Goal: Transaction & Acquisition: Purchase product/service

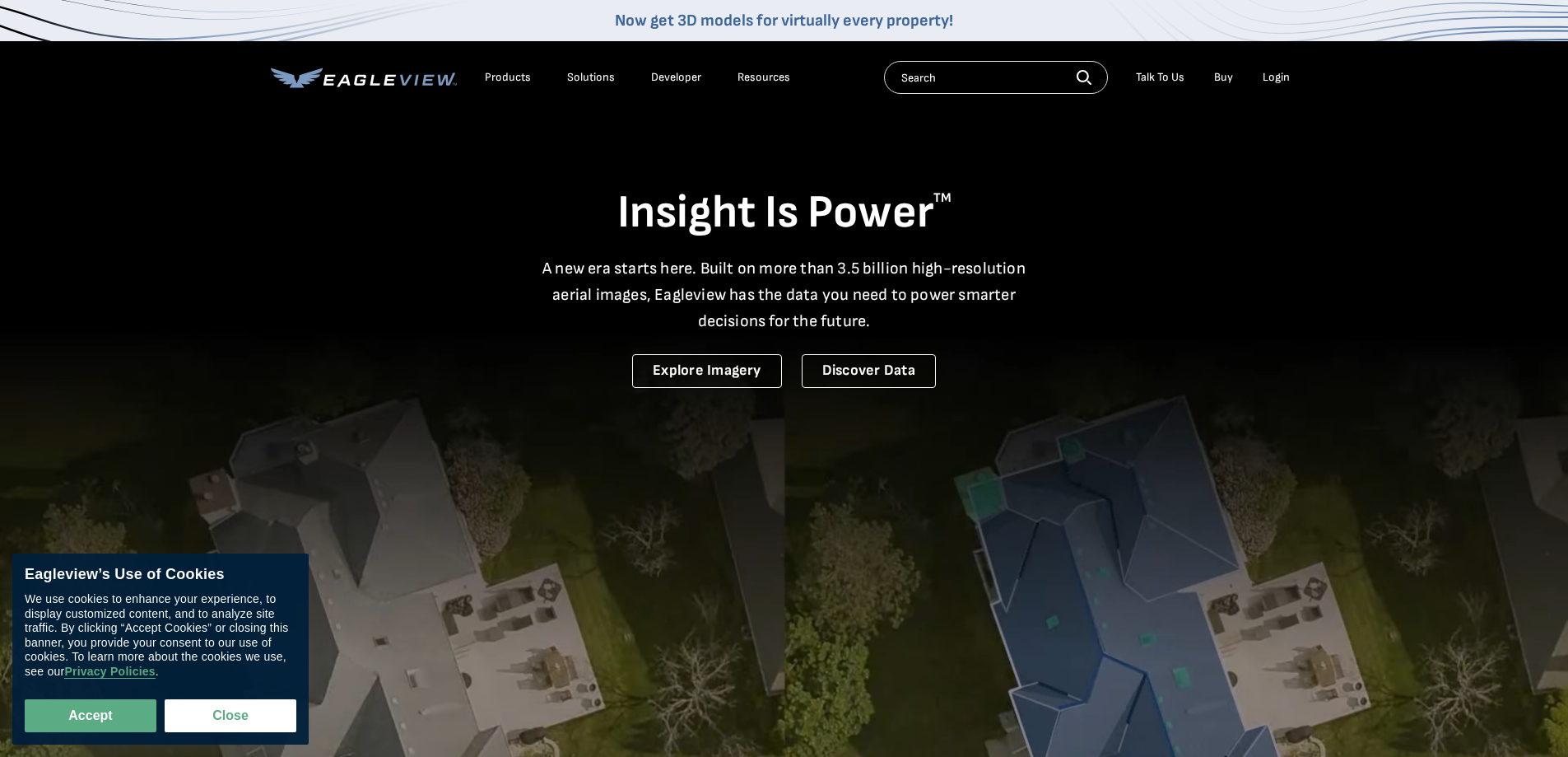
click at [1267, 77] on div "Login" at bounding box center [1277, 77] width 27 height 15
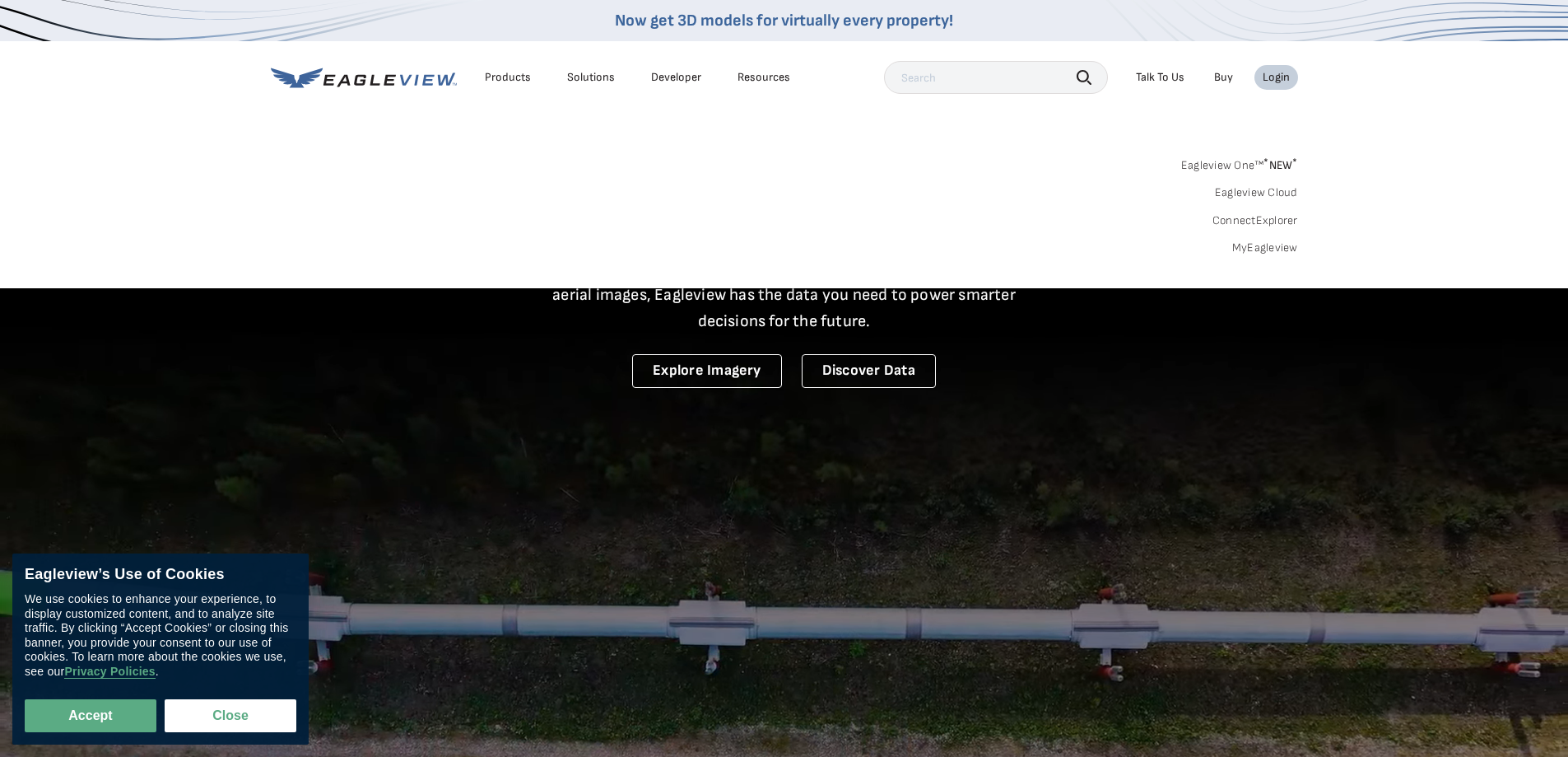
click at [1256, 246] on link "MyEagleview" at bounding box center [1265, 248] width 66 height 15
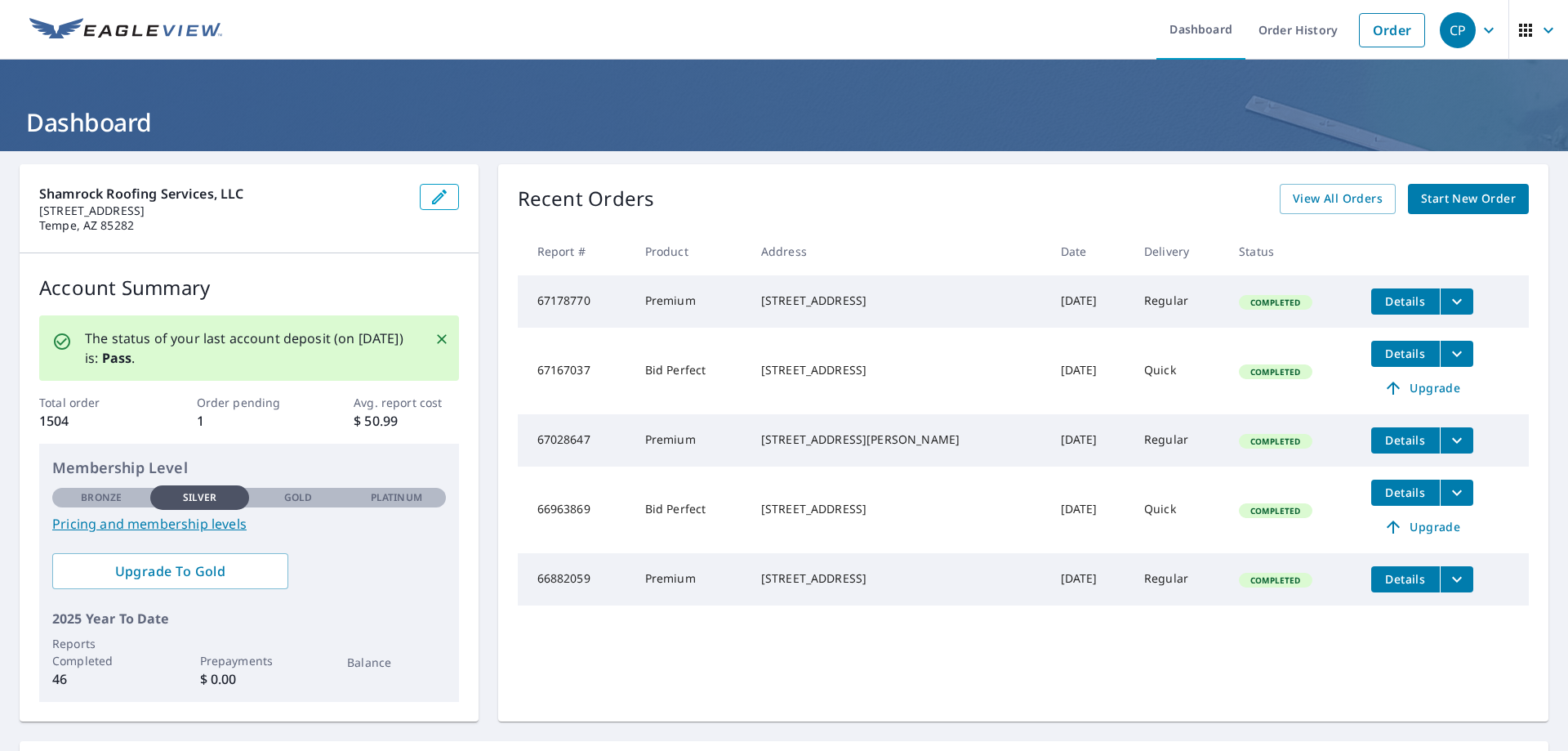
click at [1488, 203] on span "Start New Order" at bounding box center [1468, 199] width 94 height 20
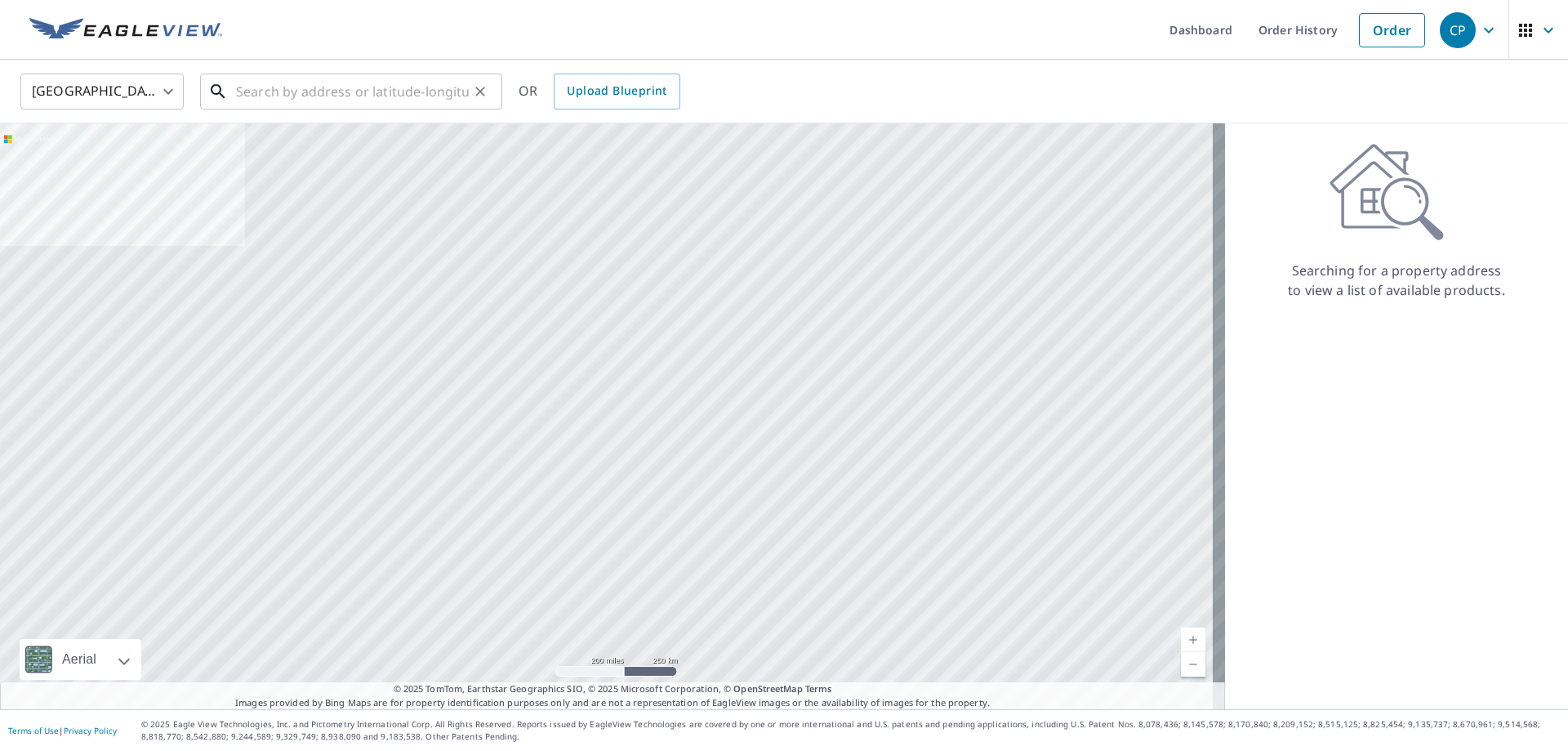
click at [365, 102] on input "text" at bounding box center [352, 91] width 233 height 46
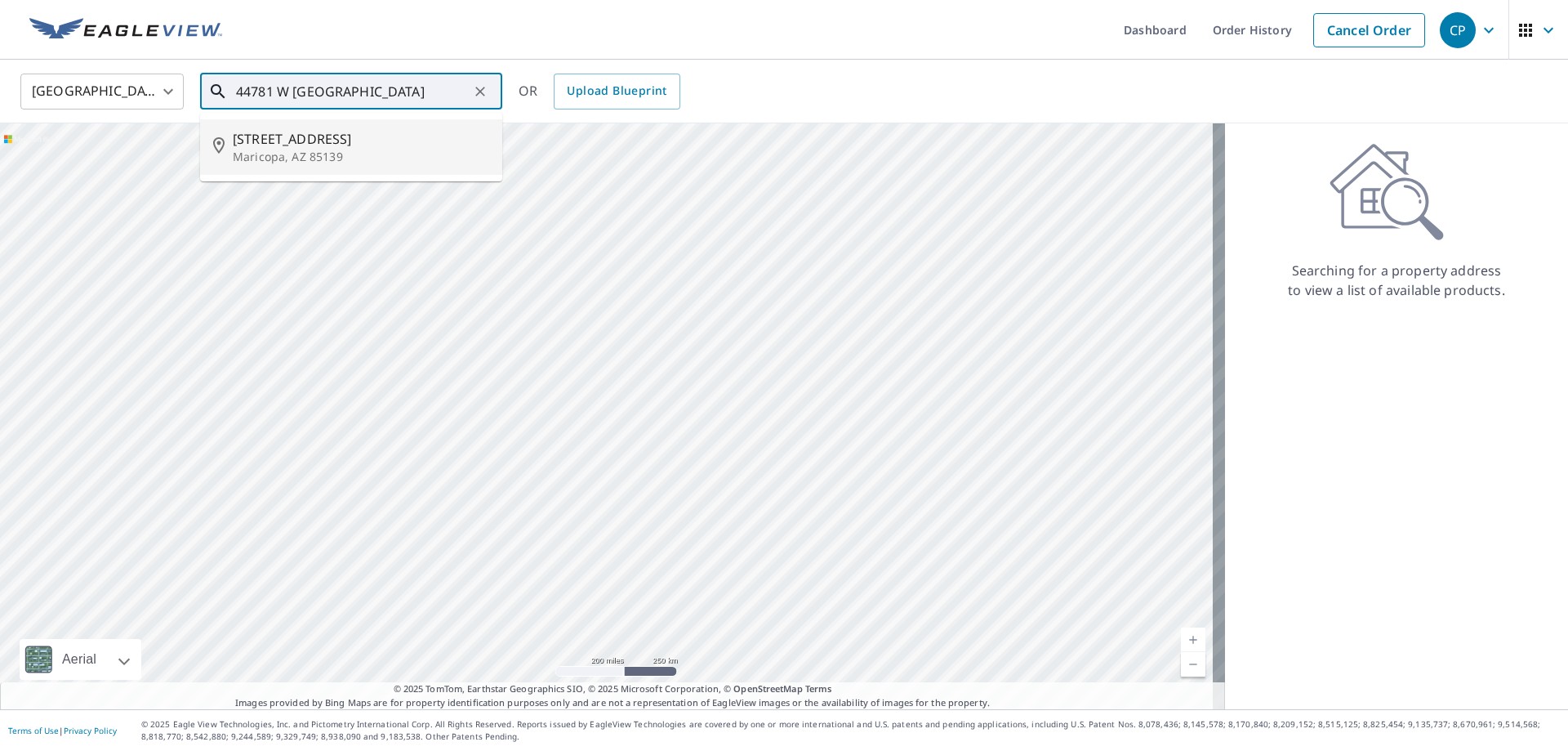
click at [340, 149] on p "Maricopa, AZ 85139" at bounding box center [361, 157] width 256 height 17
type input "[STREET_ADDRESS]"
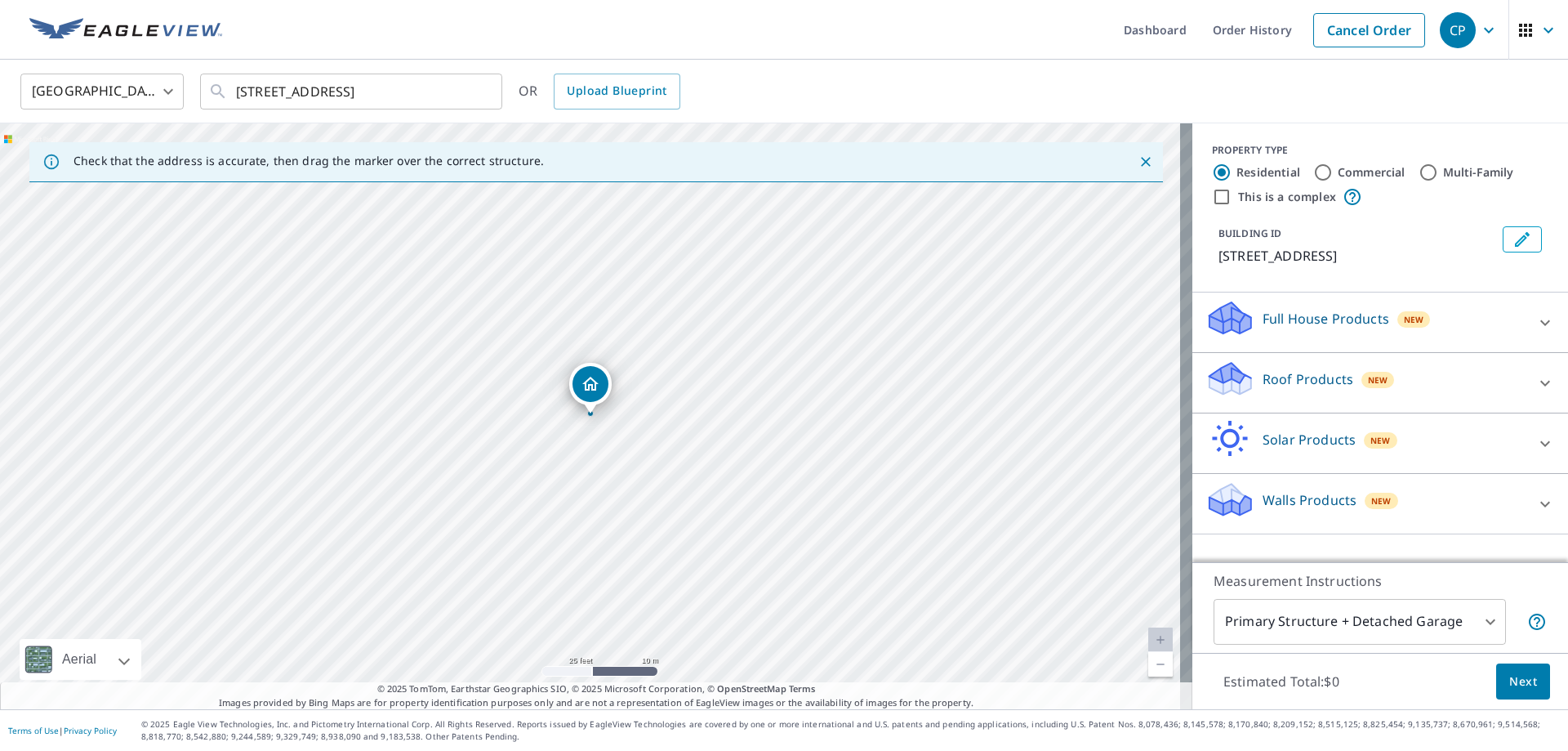
click at [1348, 393] on div "Roof Products New" at bounding box center [1365, 383] width 320 height 47
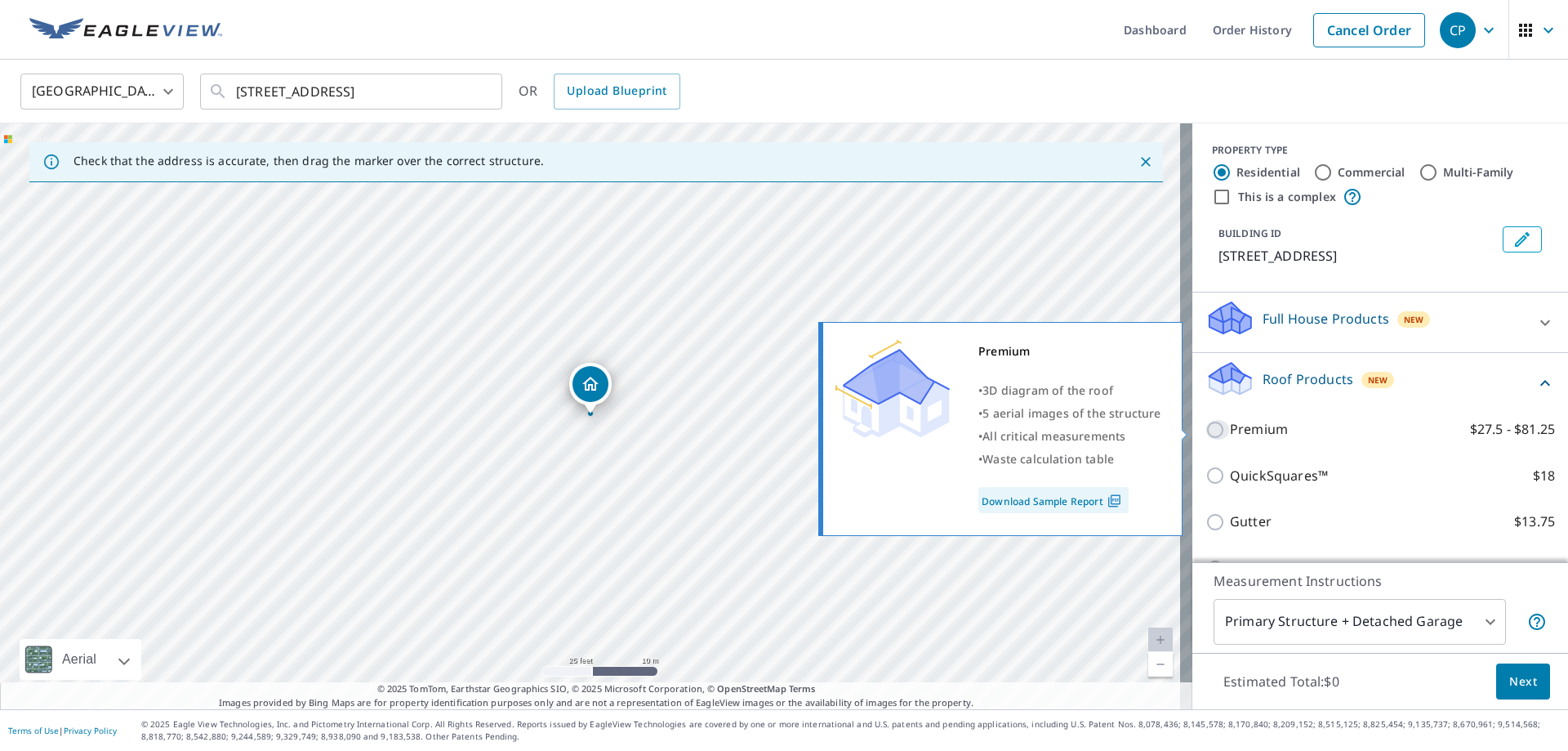
click at [1208, 425] on input "Premium $27.5 - $81.25" at bounding box center [1217, 429] width 24 height 19
checkbox input "true"
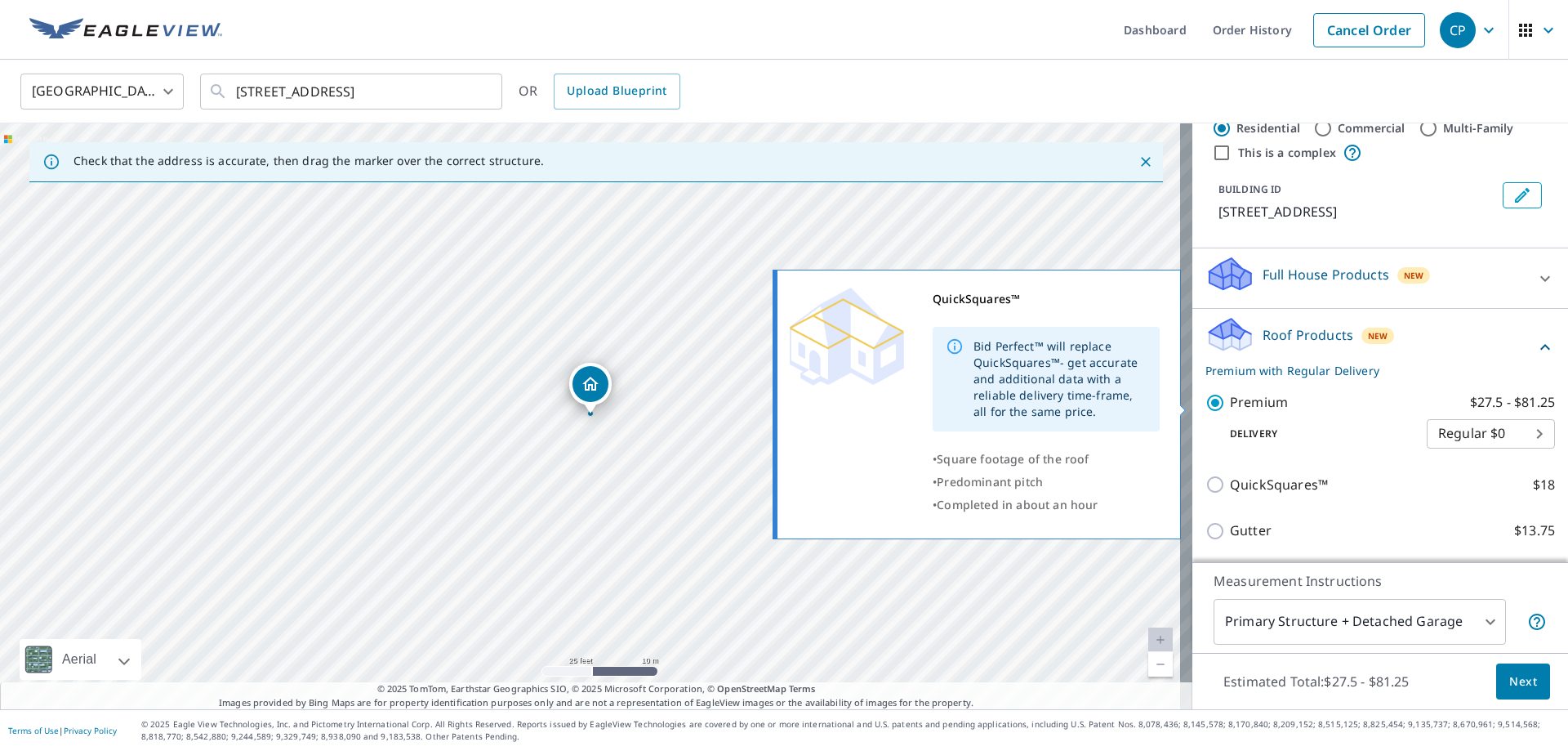
scroll to position [164, 0]
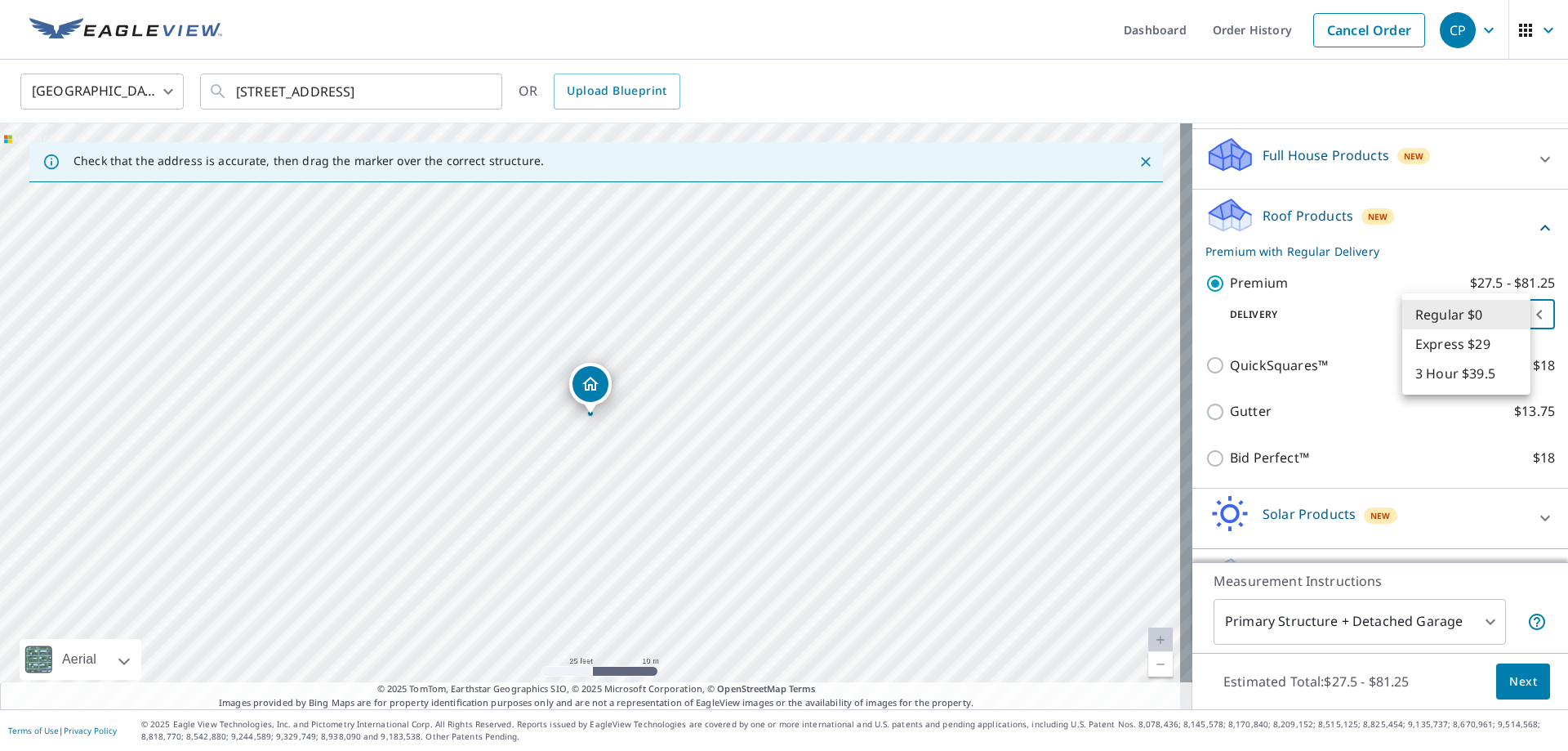
click at [1451, 329] on body "CP CP Dashboard Order History Cancel Order CP United States US ​ 44781 W Zion R…" at bounding box center [784, 375] width 1568 height 751
click at [1451, 373] on li "3 Hour $39.5" at bounding box center [1467, 373] width 129 height 29
type input "7"
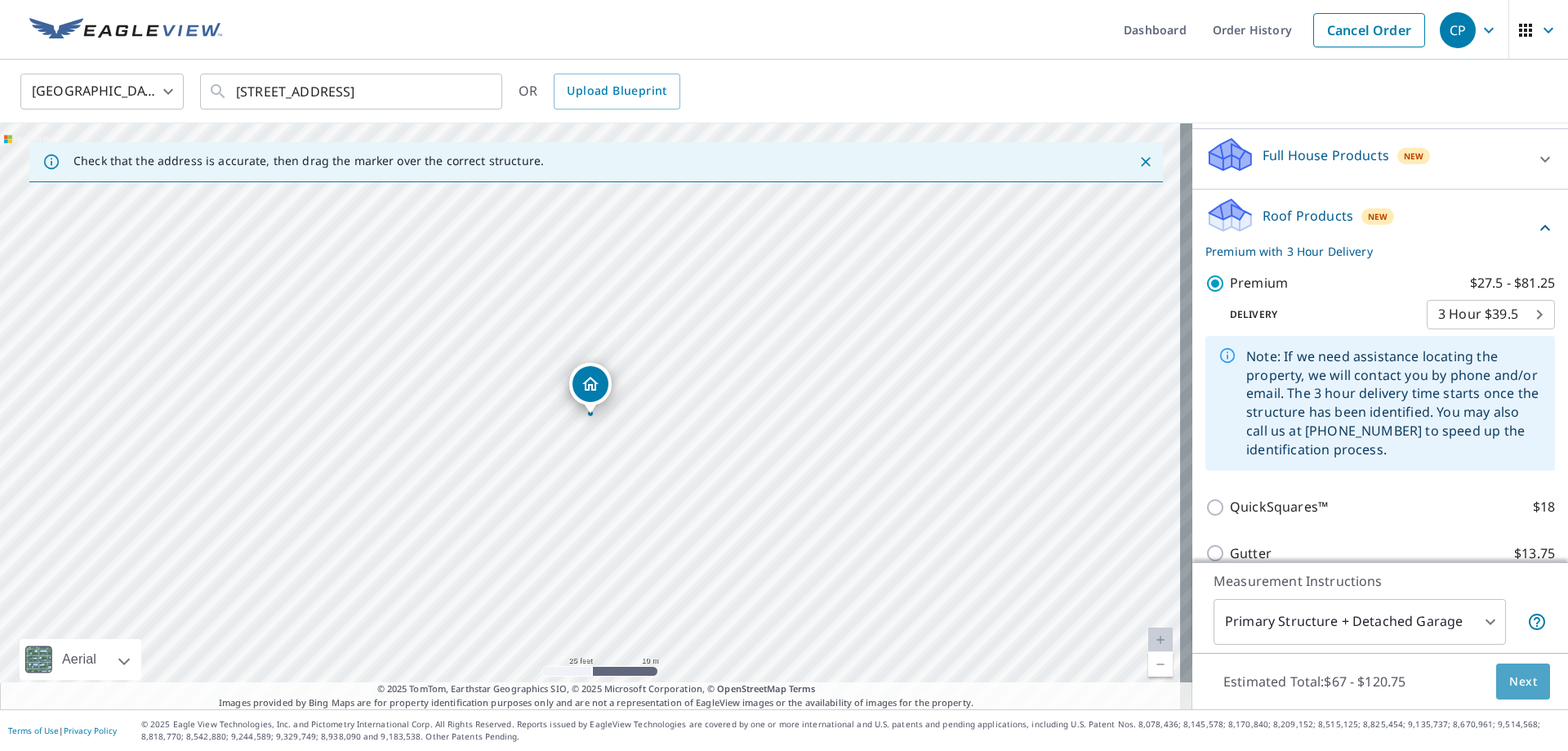
click at [1518, 681] on span "Next" at bounding box center [1523, 682] width 28 height 20
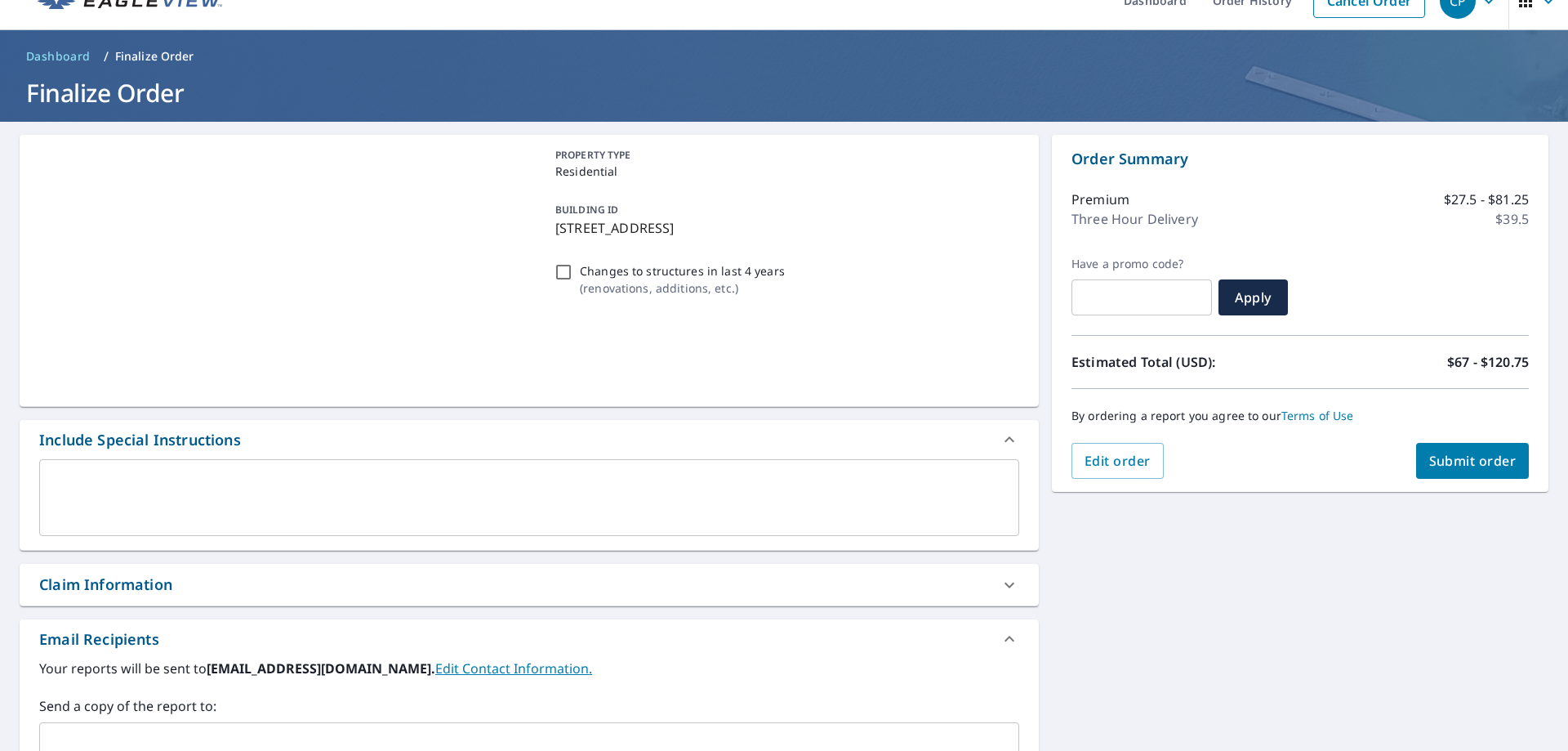
scroll to position [82, 0]
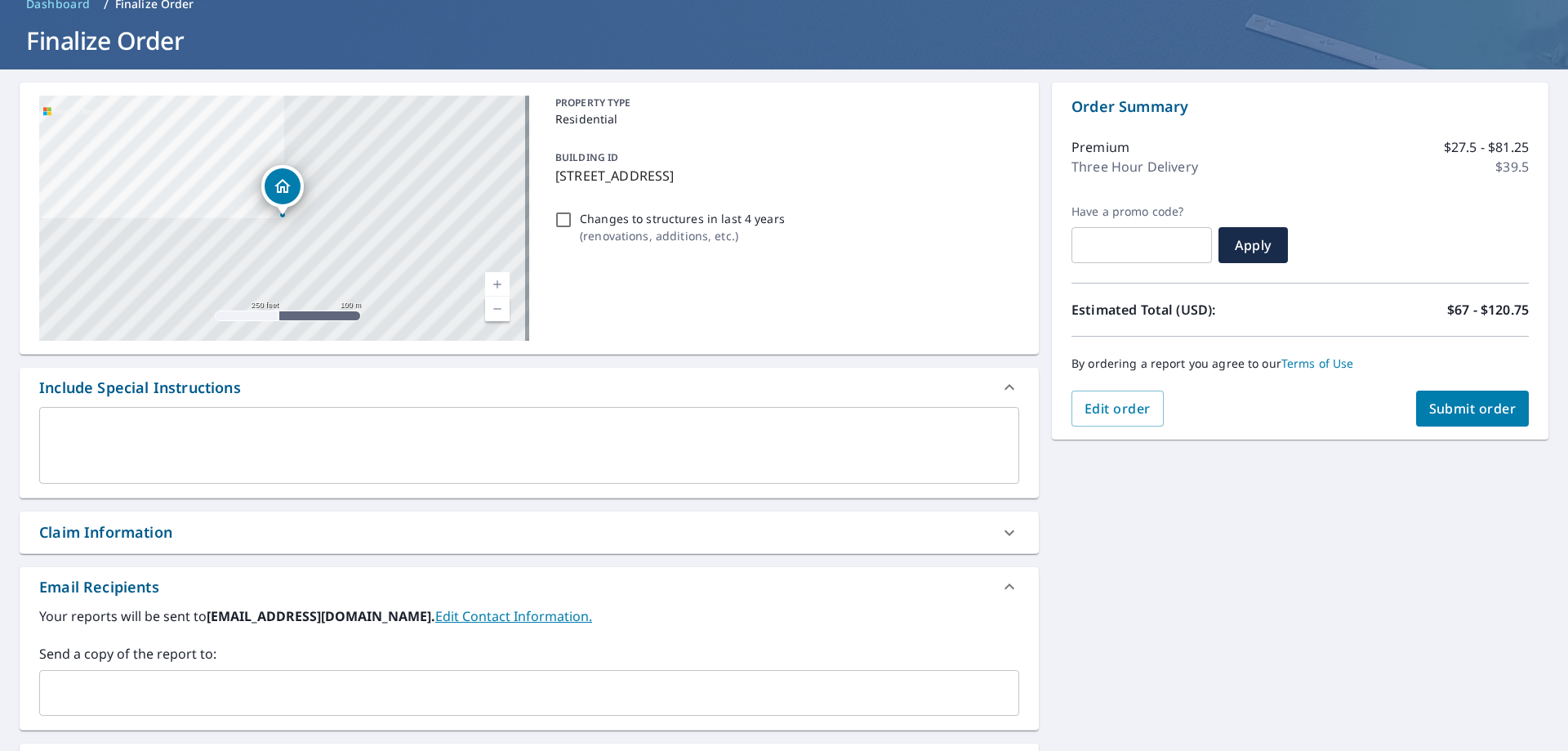
click at [124, 693] on input "text" at bounding box center [517, 693] width 941 height 31
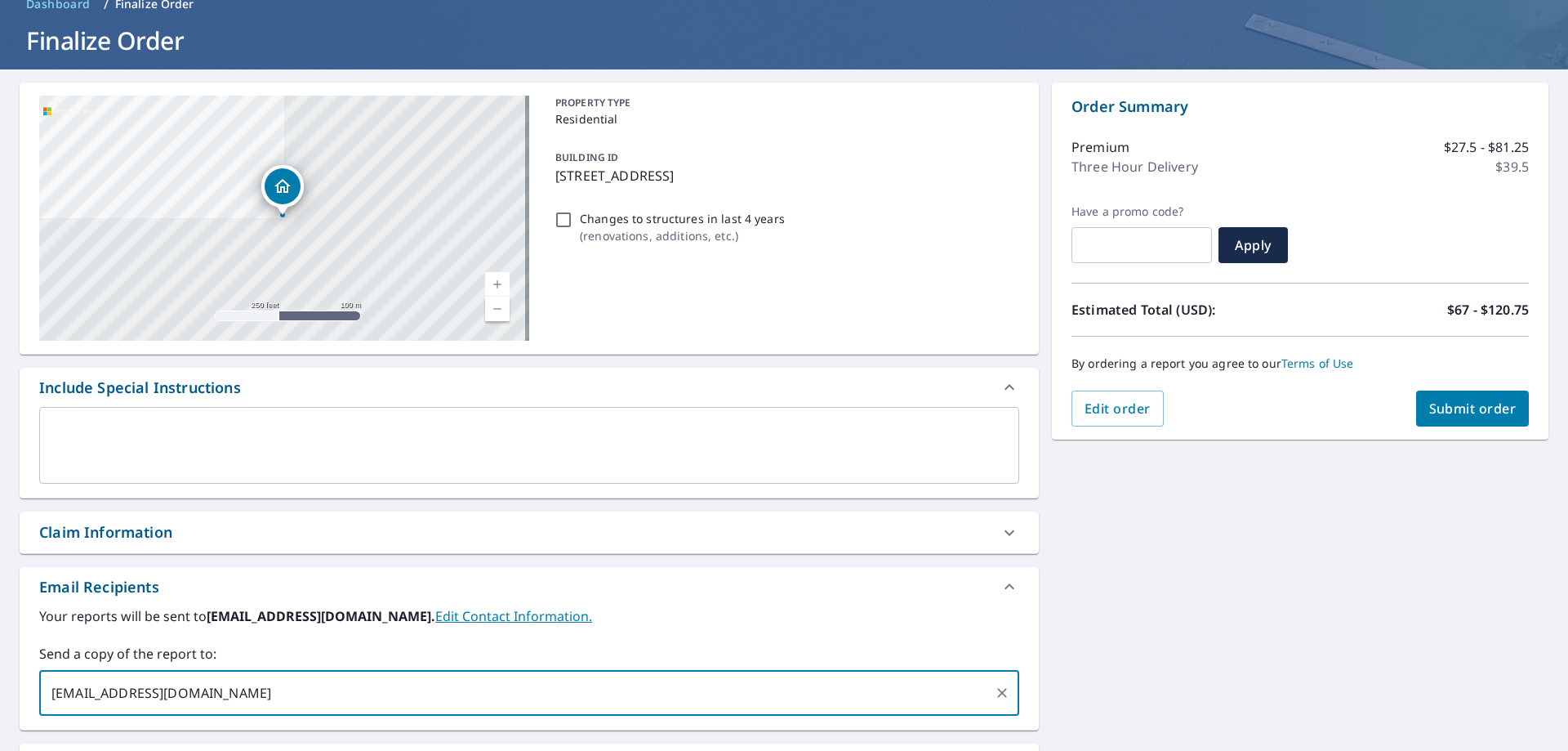
type input "shamrockroofingservices@gmail.com"
click at [1455, 412] on span "Submit order" at bounding box center [1473, 408] width 88 height 18
checkbox input "true"
